Goal: Task Accomplishment & Management: Manage account settings

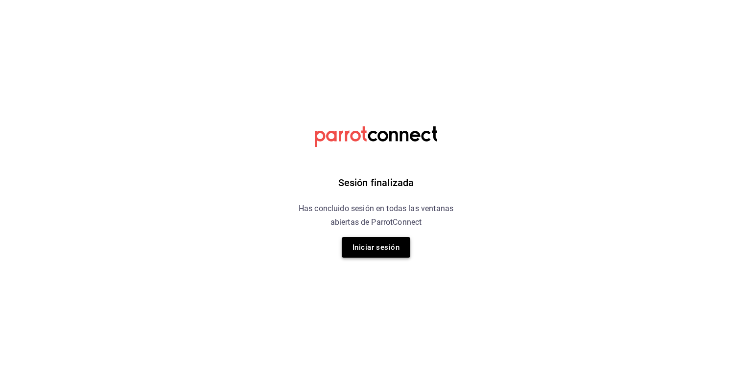
click at [392, 247] on button "Iniciar sesión" at bounding box center [376, 247] width 69 height 21
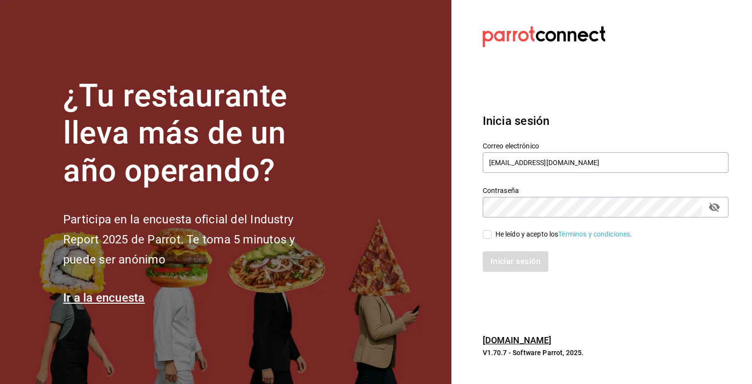
click at [489, 239] on div "Iniciar sesión" at bounding box center [600, 255] width 258 height 32
click at [488, 237] on input "He leído y acepto los Términos y condiciones." at bounding box center [487, 234] width 9 height 9
checkbox input "true"
click at [507, 266] on button "Iniciar sesión" at bounding box center [516, 261] width 67 height 21
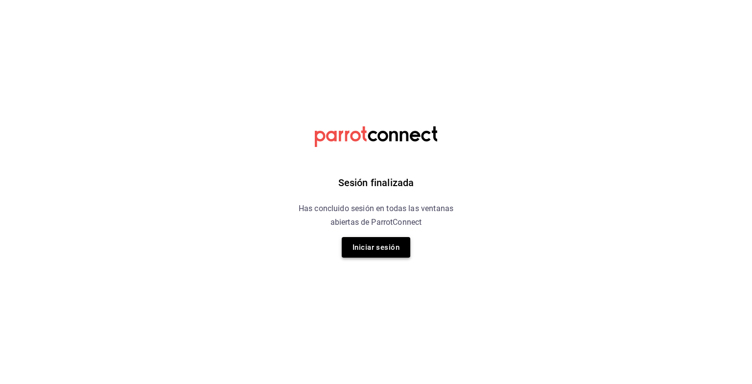
click at [408, 241] on button "Iniciar sesión" at bounding box center [376, 247] width 69 height 21
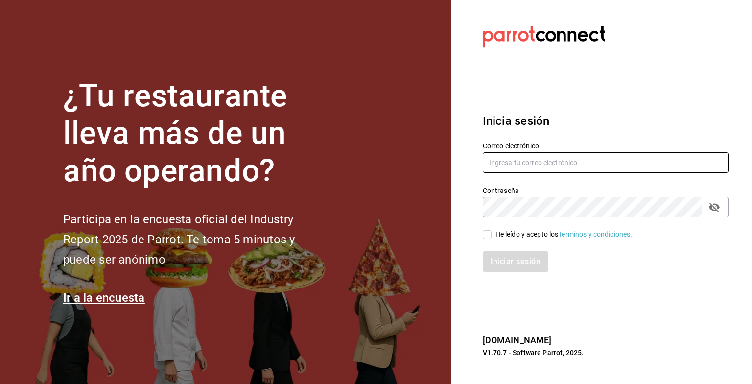
type input "[EMAIL_ADDRESS][DOMAIN_NAME]"
click at [486, 235] on input "He leído y acepto los Términos y condiciones." at bounding box center [487, 234] width 9 height 9
checkbox input "true"
click at [510, 263] on button "Iniciar sesión" at bounding box center [516, 261] width 67 height 21
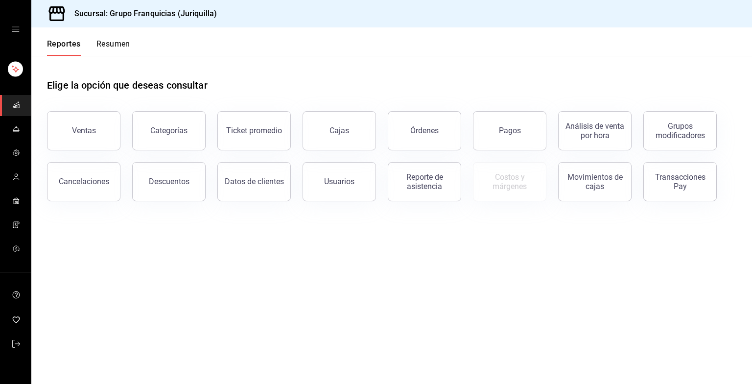
click at [119, 43] on button "Resumen" at bounding box center [113, 47] width 34 height 17
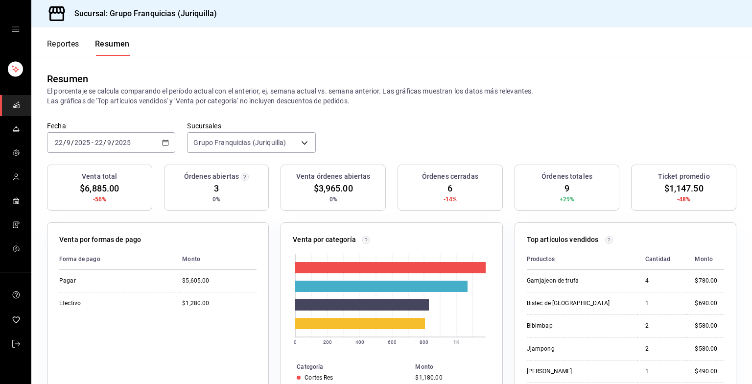
click at [141, 141] on div "2025-09-22 22 / 9 / 2025 - 2025-09-22 22 / 9 / 2025" at bounding box center [111, 142] width 128 height 21
click at [77, 166] on li "Hoy" at bounding box center [93, 172] width 92 height 22
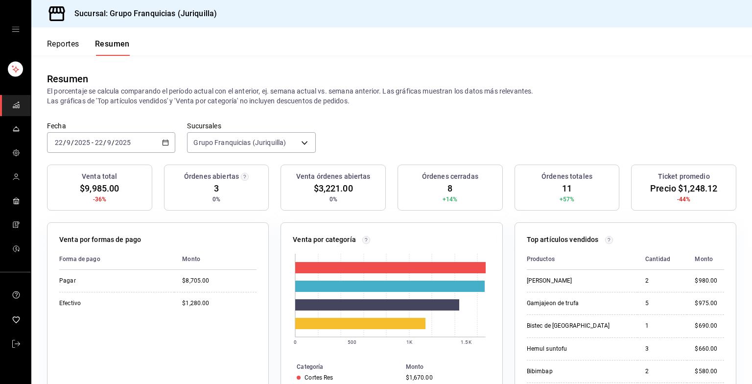
click at [153, 142] on div "2025-09-22 22 / 9 / 2025 - 2025-09-22 22 / 9 / 2025" at bounding box center [111, 142] width 128 height 21
click at [74, 167] on span "Hoy" at bounding box center [93, 172] width 76 height 10
click at [145, 140] on div "2025-09-22 22 / 9 / 2025 - 2025-09-22 22 / 9 / 2025" at bounding box center [111, 142] width 128 height 21
click at [81, 172] on span "Hoy" at bounding box center [93, 172] width 76 height 10
